Goal: Understand process/instructions: Learn how to perform a task or action

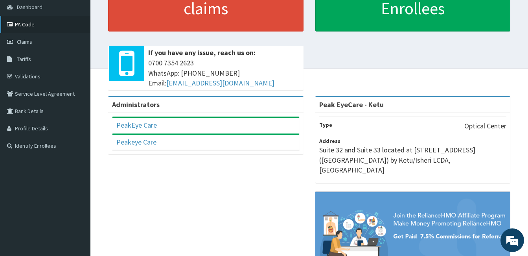
click at [32, 24] on link "PA Code" at bounding box center [45, 24] width 90 height 17
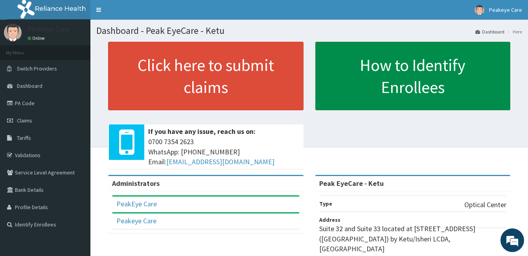
click at [412, 76] on link "How to Identify Enrollees" at bounding box center [412, 76] width 195 height 68
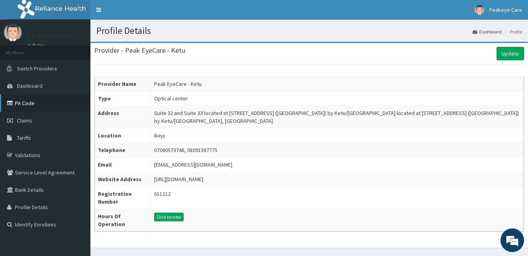
click at [40, 101] on link "PA Code" at bounding box center [45, 102] width 90 height 17
